Goal: Find contact information: Find contact information

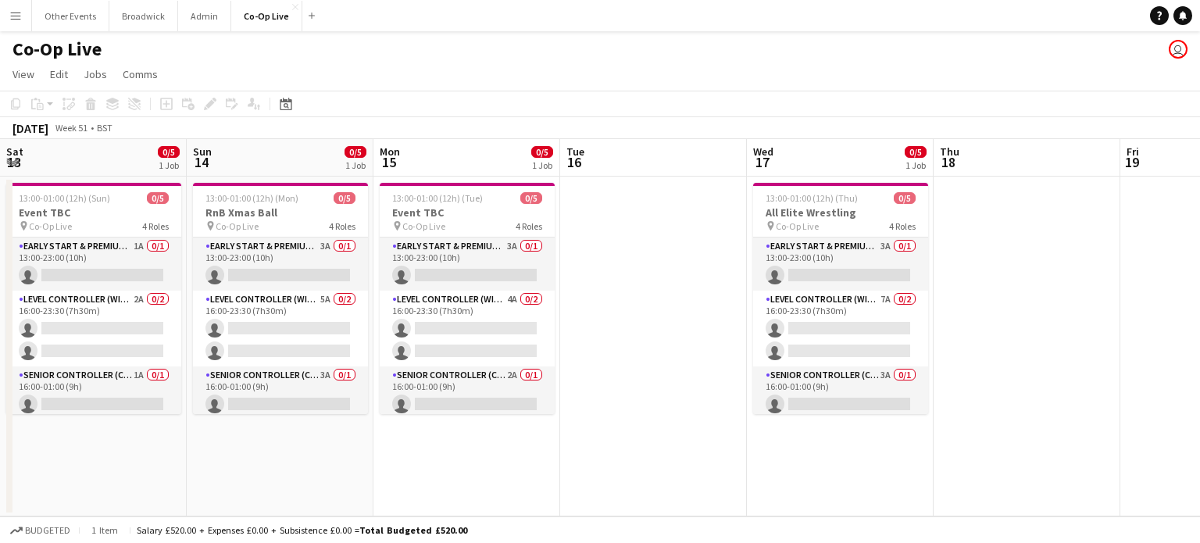
scroll to position [0, 497]
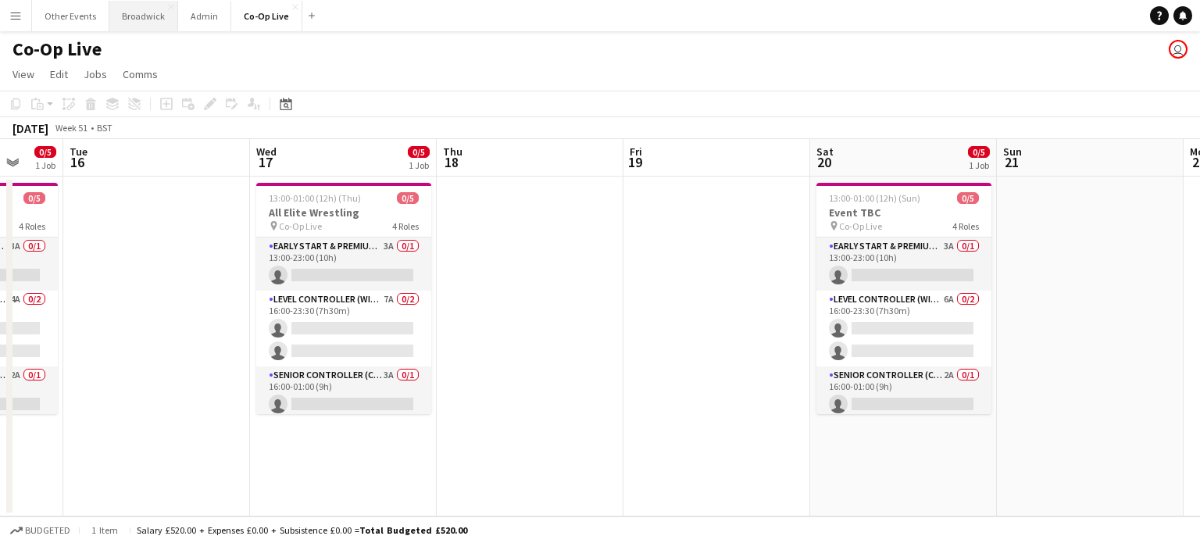
click at [120, 15] on button "Broadwick Close" at bounding box center [143, 16] width 69 height 30
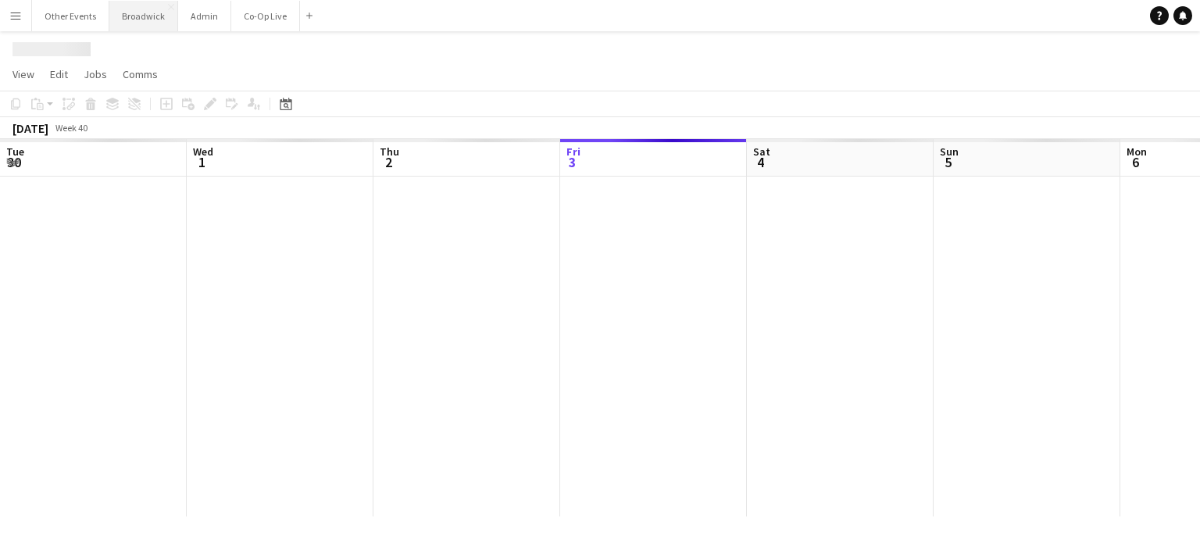
scroll to position [0, 373]
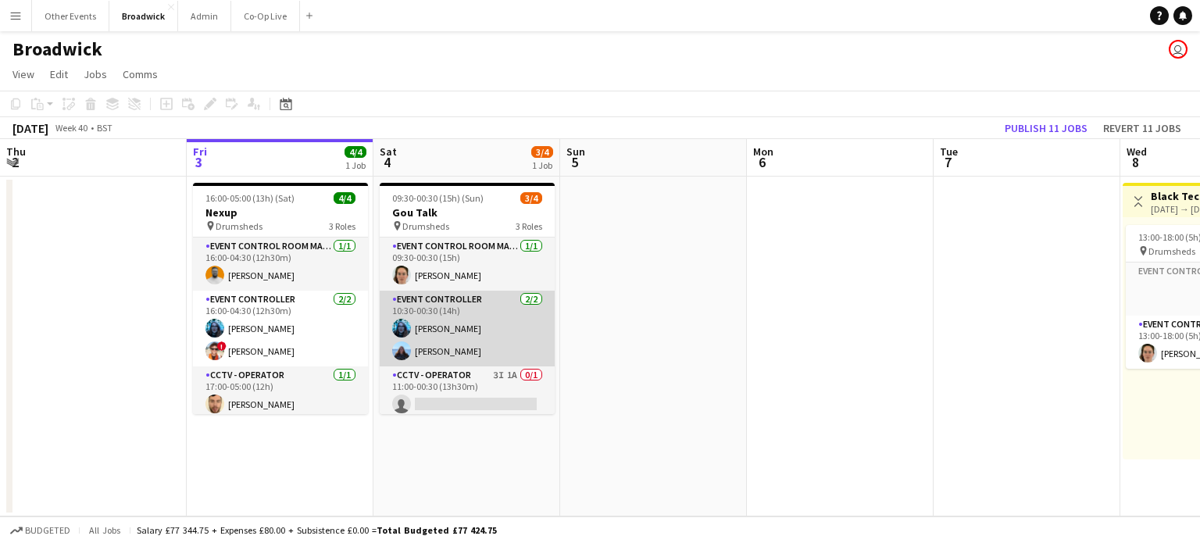
click at [481, 350] on app-card-role "Event Controller [DATE] 10:30-00:30 (14h) [PERSON_NAME] [PERSON_NAME]" at bounding box center [467, 329] width 175 height 76
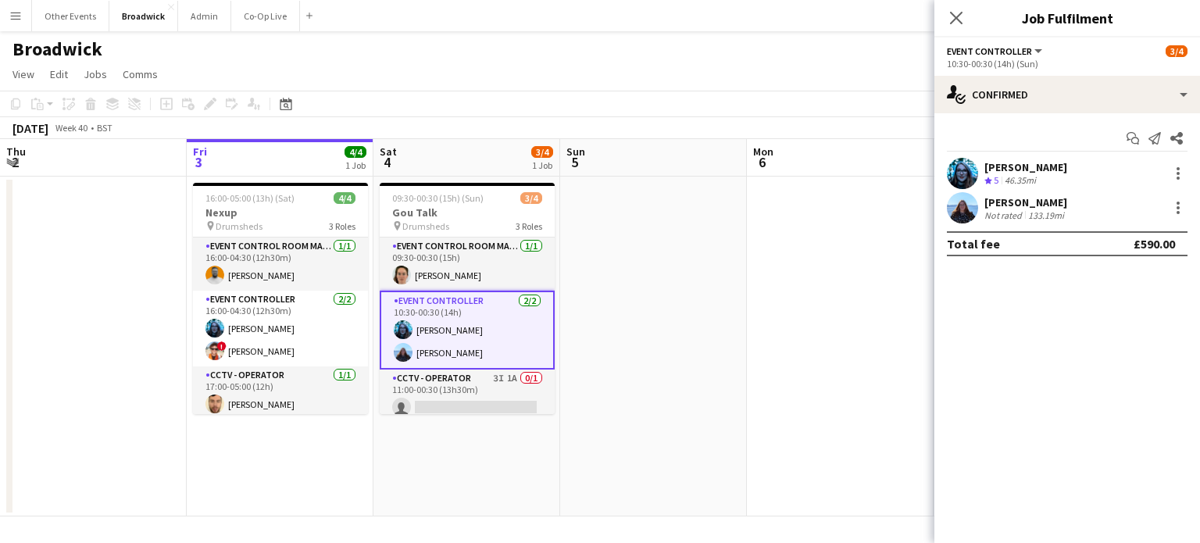
click at [956, 211] on app-user-avatar at bounding box center [962, 207] width 31 height 31
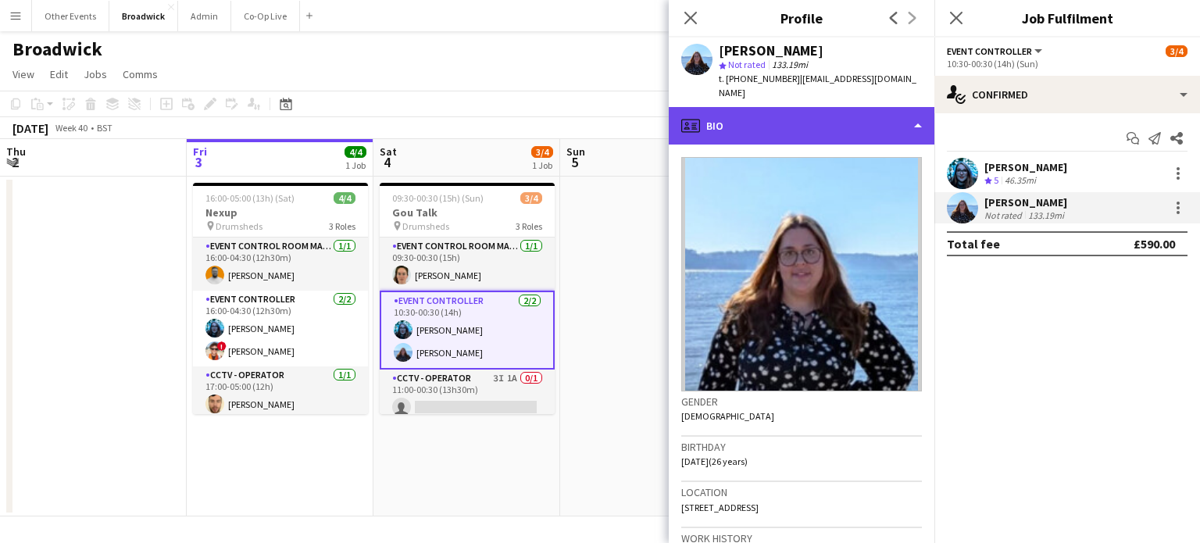
click at [892, 117] on div "profile Bio" at bounding box center [802, 126] width 266 height 38
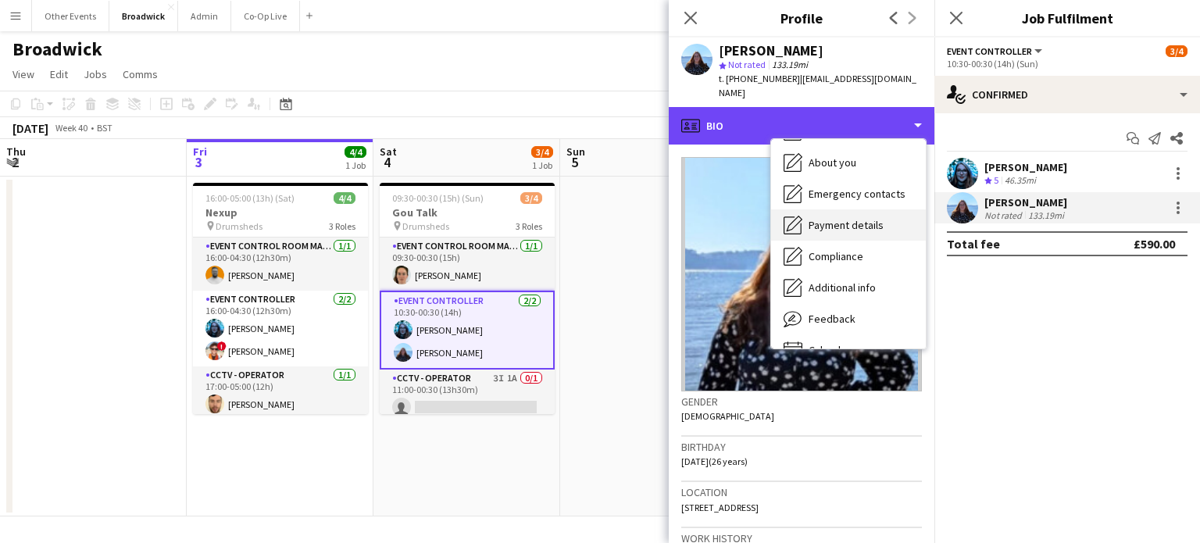
scroll to position [91, 0]
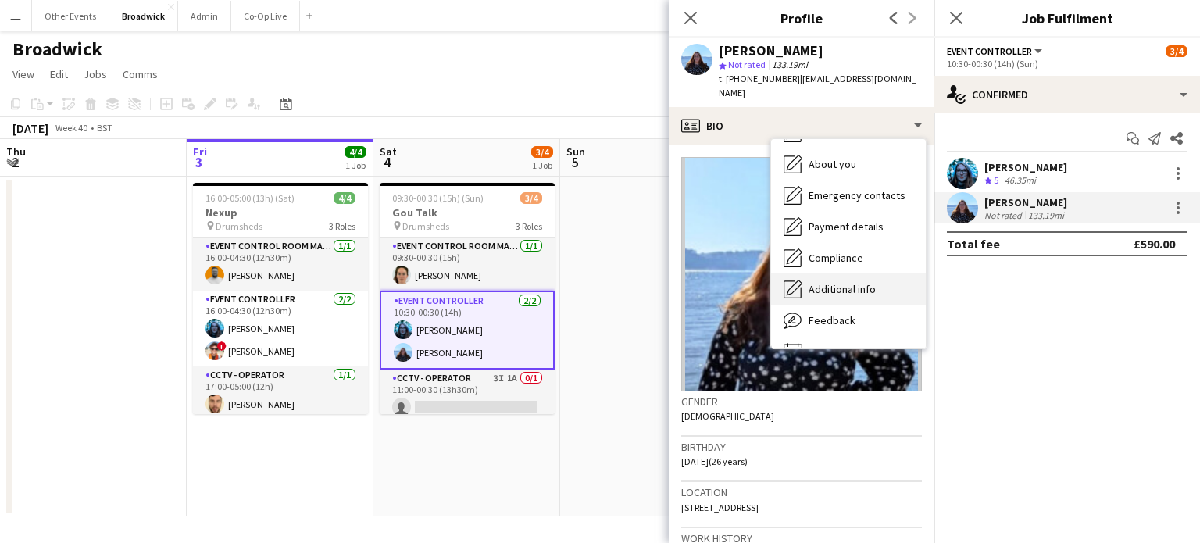
click at [858, 282] on span "Additional info" at bounding box center [842, 289] width 67 height 14
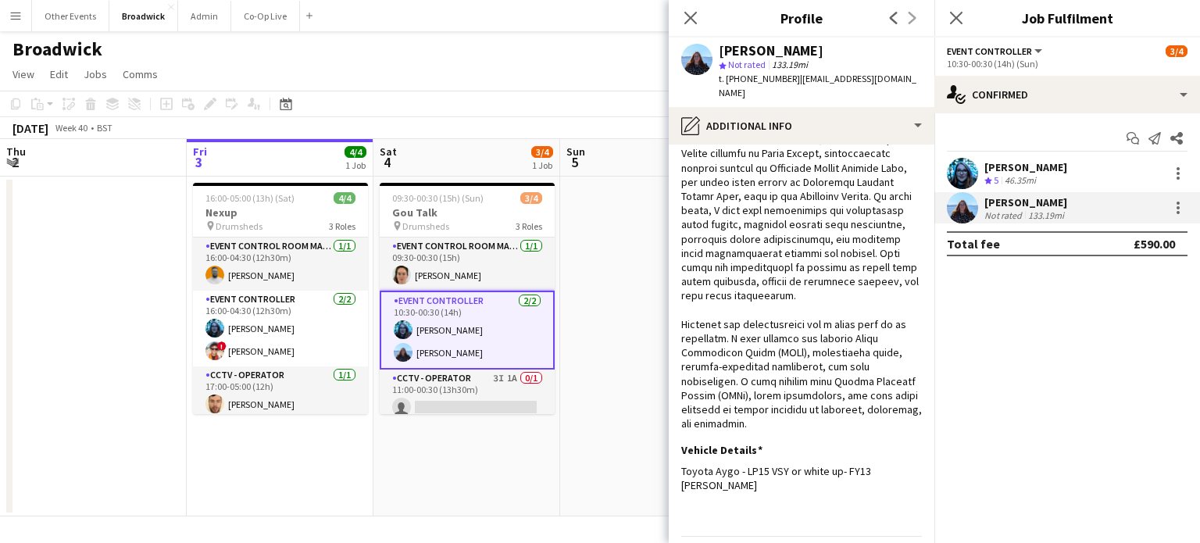
scroll to position [454, 0]
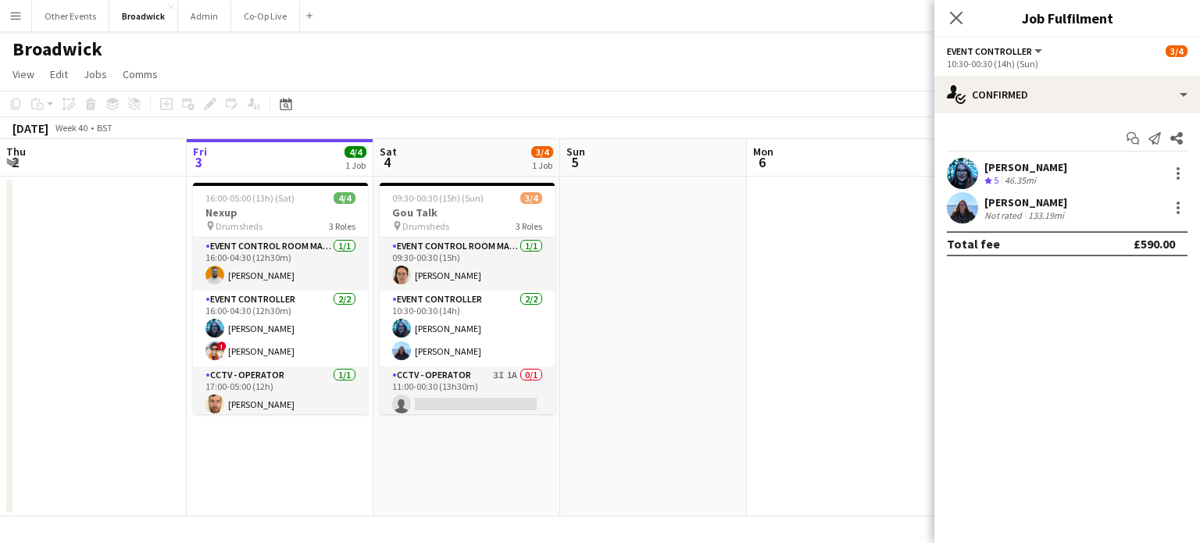
click at [1017, 220] on div "Not rated" at bounding box center [1004, 215] width 41 height 12
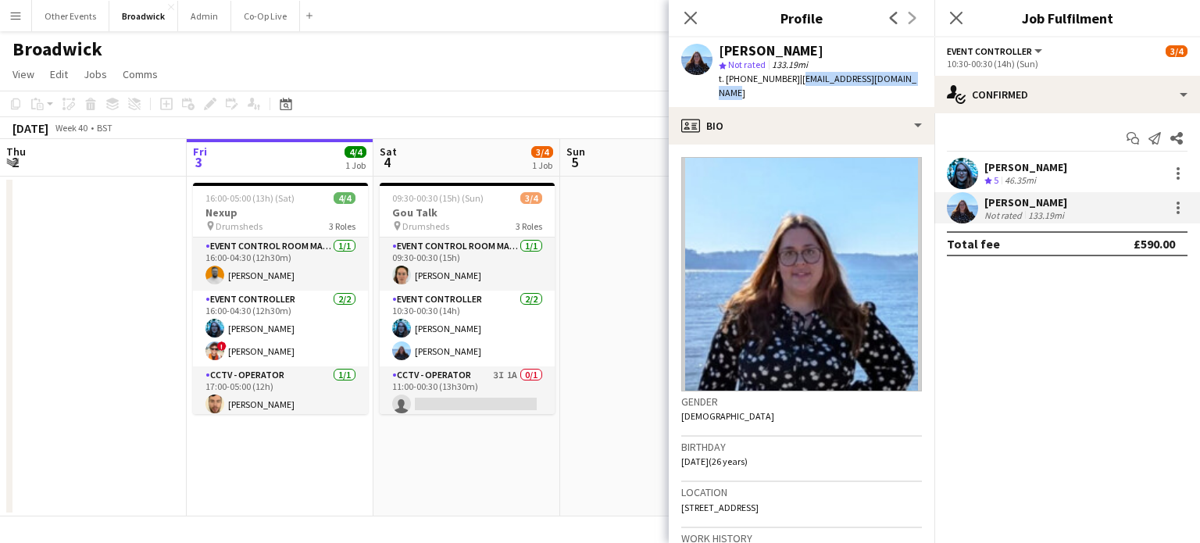
drag, startPoint x: 915, startPoint y: 79, endPoint x: 799, endPoint y: 80, distance: 116.4
click at [799, 80] on span "| [EMAIL_ADDRESS][DOMAIN_NAME]" at bounding box center [818, 86] width 198 height 26
copy span "[EMAIL_ADDRESS][DOMAIN_NAME]"
click at [788, 80] on span "t. [PHONE_NUMBER]" at bounding box center [759, 79] width 81 height 12
drag, startPoint x: 788, startPoint y: 80, endPoint x: 719, endPoint y: 84, distance: 68.9
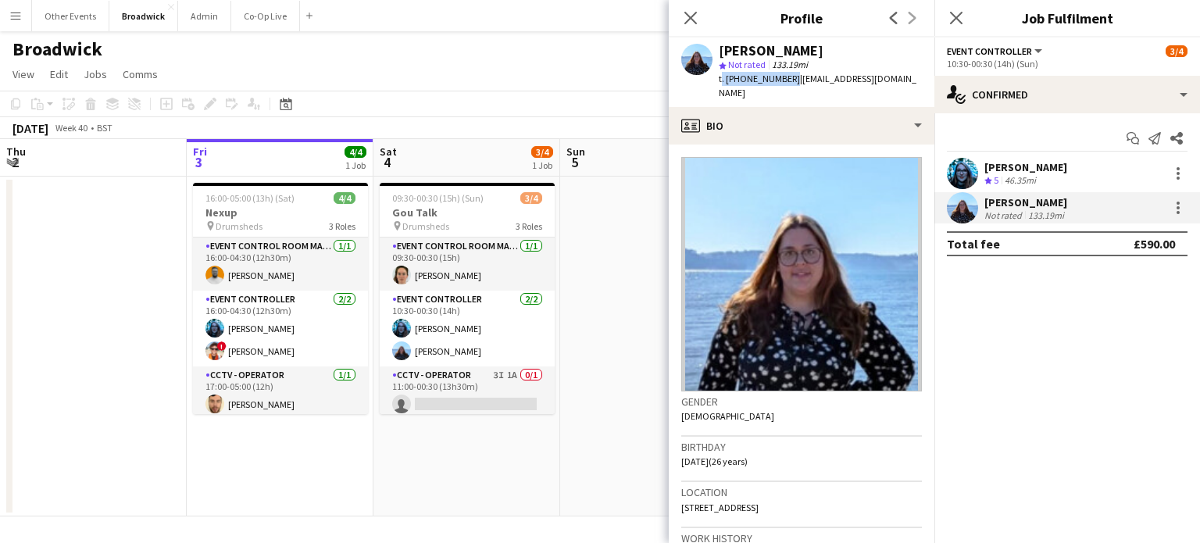
click at [719, 84] on div "t. [PHONE_NUMBER] | [EMAIL_ADDRESS][DOMAIN_NAME]" at bounding box center [820, 86] width 203 height 28
click at [792, 77] on span "t. [PHONE_NUMBER]" at bounding box center [759, 79] width 81 height 12
drag, startPoint x: 789, startPoint y: 77, endPoint x: 726, endPoint y: 81, distance: 63.4
click at [726, 81] on span "t. [PHONE_NUMBER]" at bounding box center [759, 79] width 81 height 12
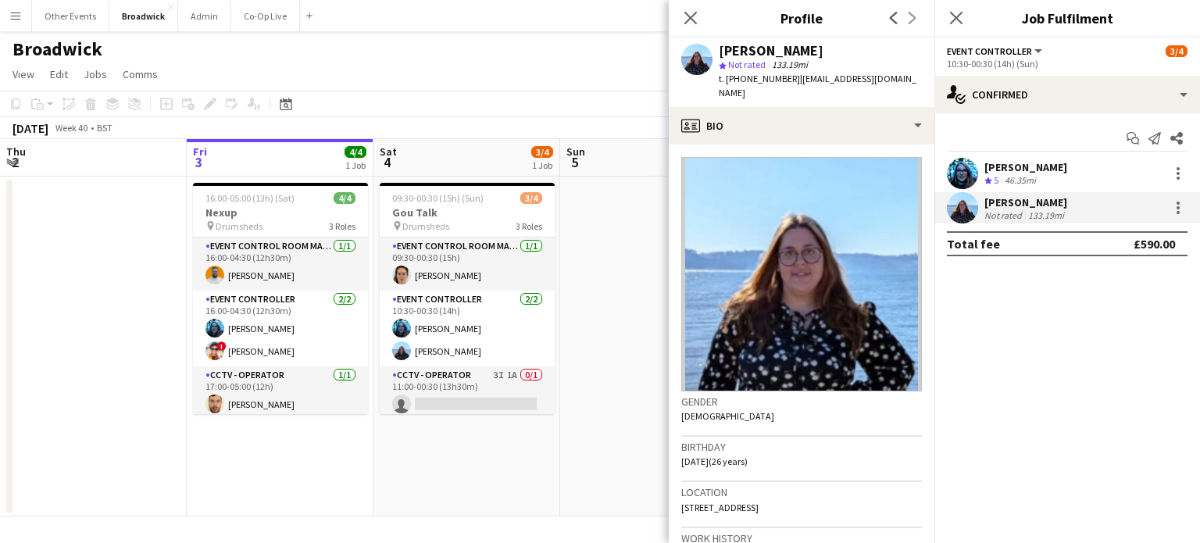
copy span "[PHONE_NUMBER]"
drag, startPoint x: 917, startPoint y: 76, endPoint x: 796, endPoint y: 74, distance: 120.3
click at [796, 74] on div "[PERSON_NAME] star Not rated 133.19mi t. [PHONE_NUMBER] | [EMAIL_ADDRESS][DOMAI…" at bounding box center [802, 73] width 266 height 70
copy span "[EMAIL_ADDRESS][DOMAIN_NAME]"
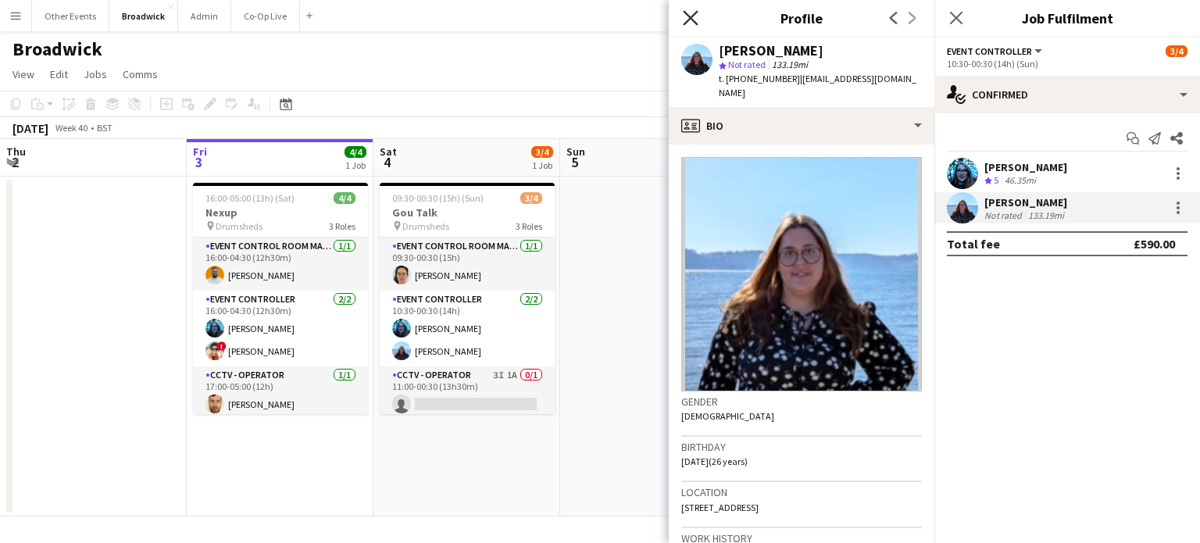
click at [684, 18] on icon "Close pop-in" at bounding box center [690, 17] width 15 height 15
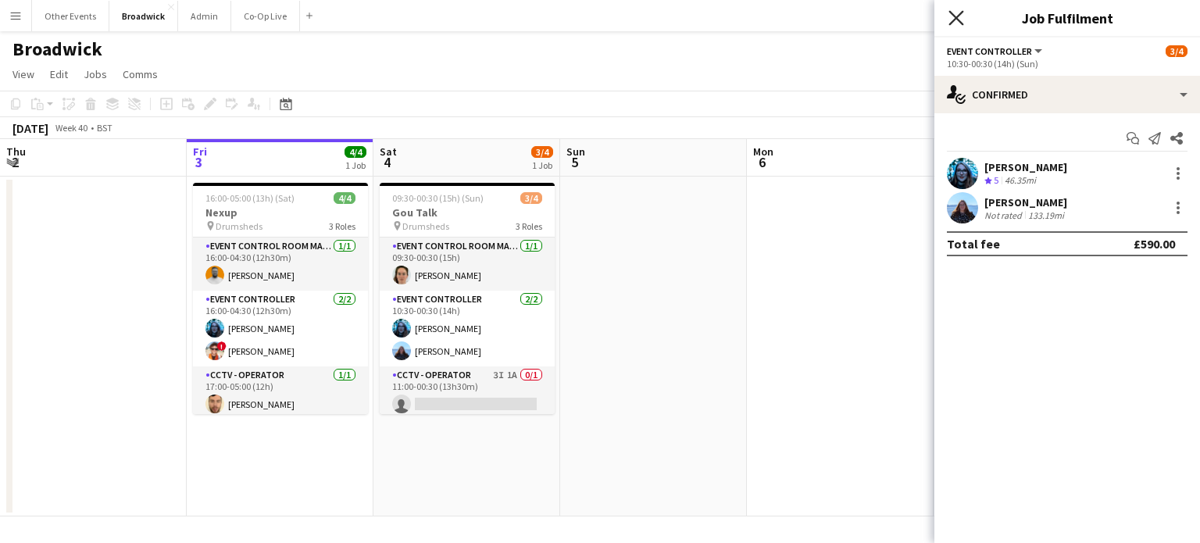
click at [951, 24] on icon at bounding box center [956, 17] width 15 height 15
